Goal: Use online tool/utility

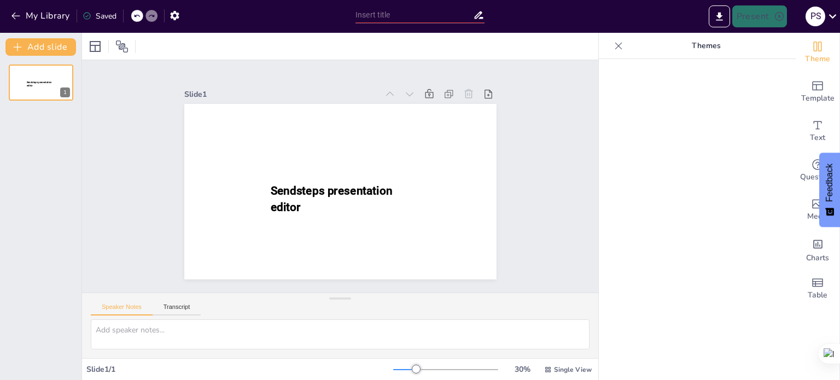
scroll to position [181, 0]
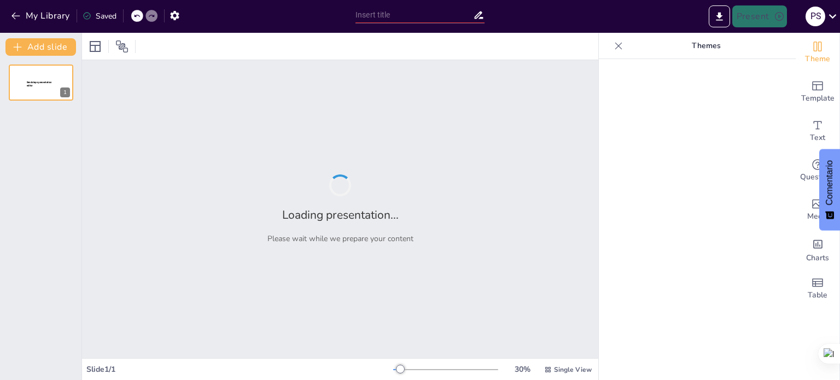
type input "New Sendsteps"
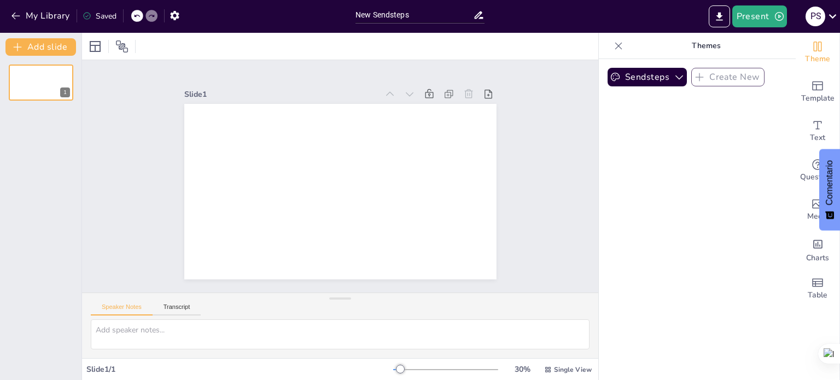
scroll to position [185, 0]
click at [755, 13] on button "Present" at bounding box center [759, 16] width 55 height 22
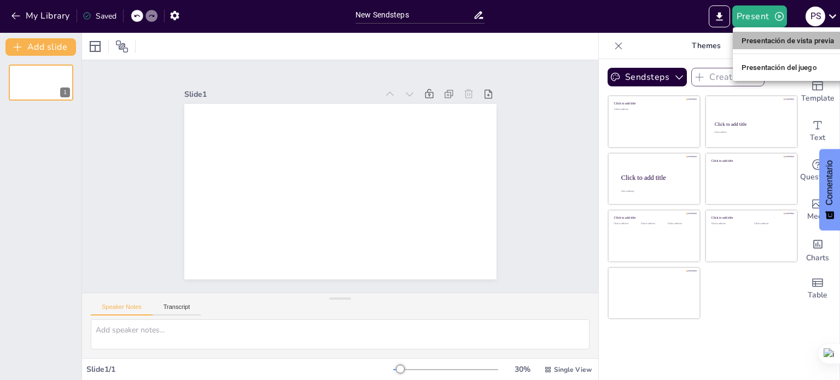
click at [763, 41] on font "Presentación de vista previa" at bounding box center [787, 41] width 93 height 8
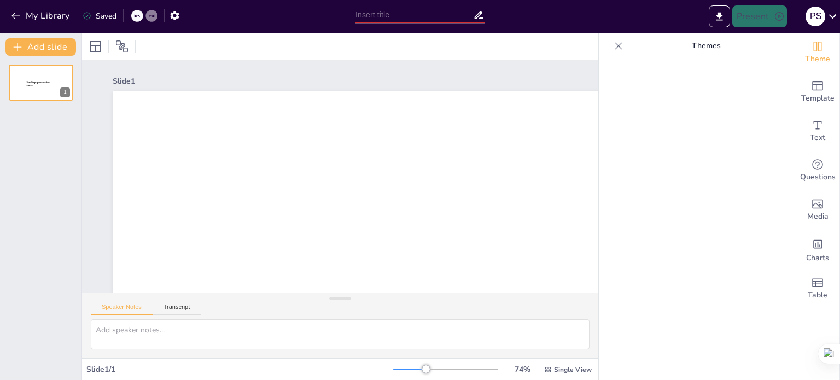
type input "New Sendsteps"
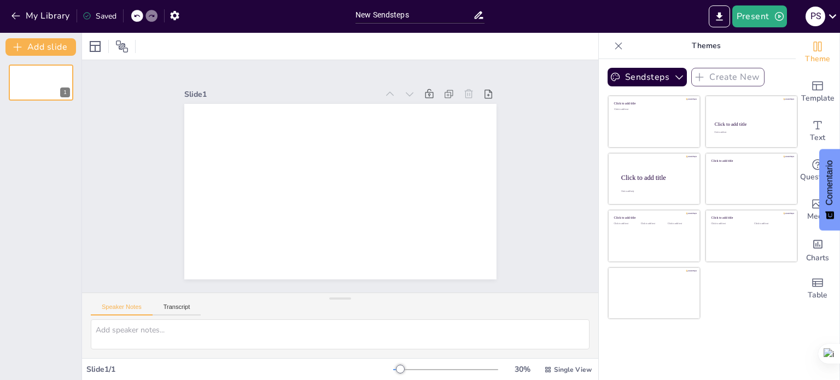
scroll to position [185, 0]
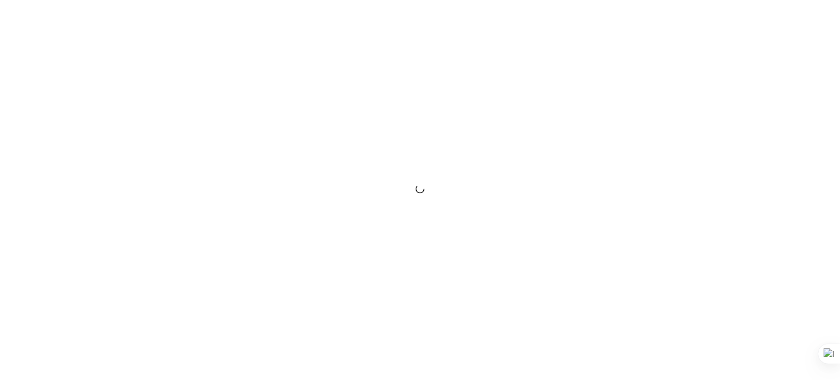
scroll to position [181, 0]
